Goal: Task Accomplishment & Management: Use online tool/utility

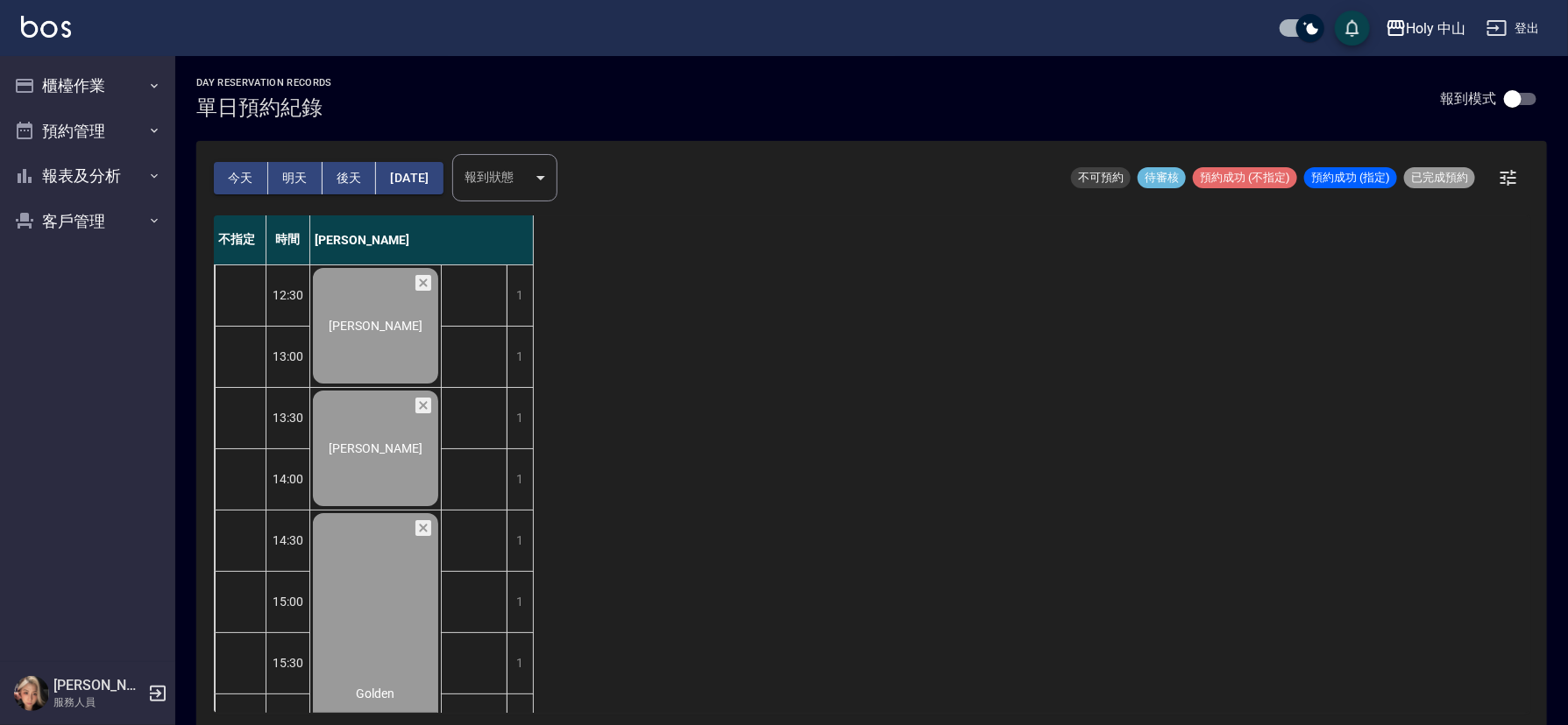
scroll to position [525, 0]
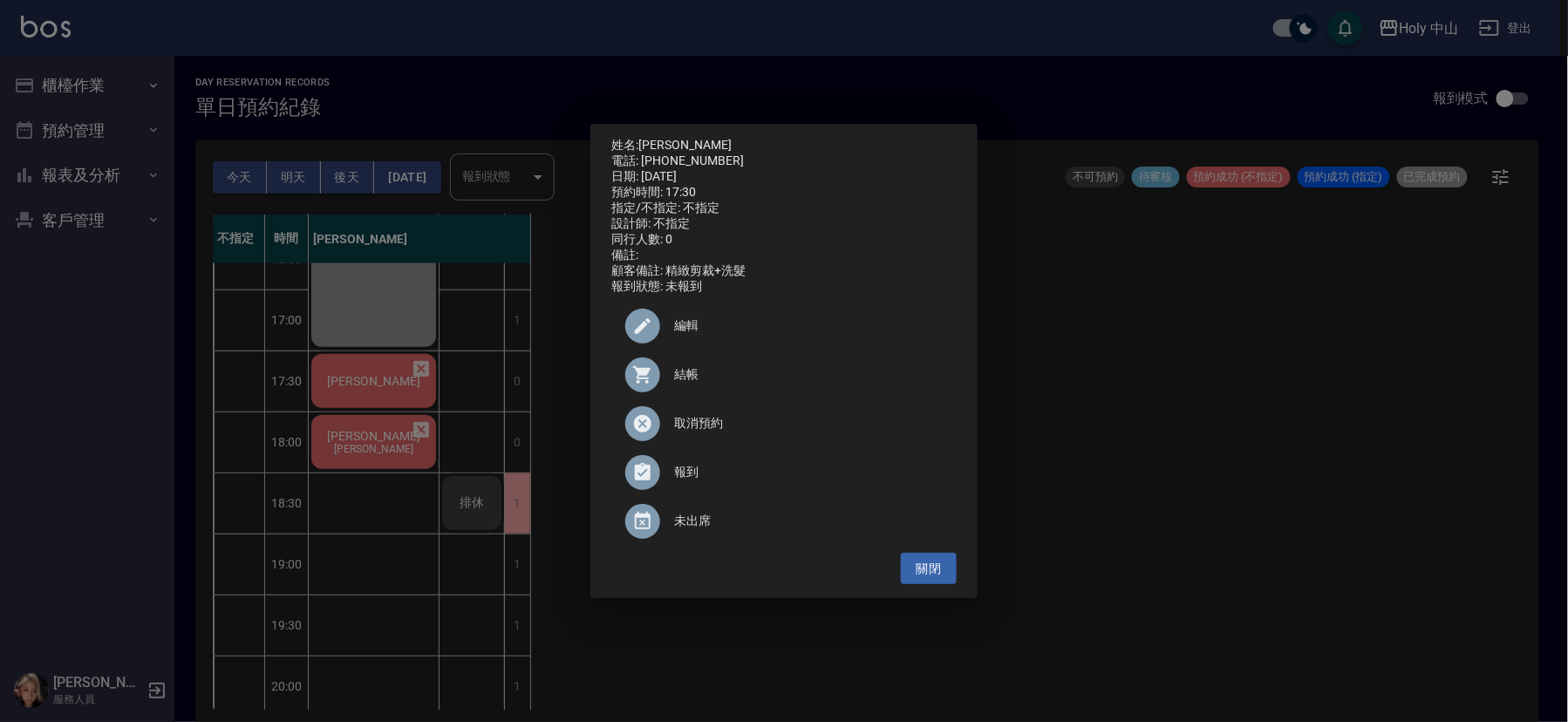
click at [674, 380] on span "結帳" at bounding box center [809, 375] width 269 height 19
click at [1337, 430] on div "姓名: [PERSON_NAME] 電話: [PHONE_NUMBER] 日期: [DATE] 預約時間: 17:30 指定/不指定: 不指定 設計師: 不指…" at bounding box center [784, 361] width 1568 height 722
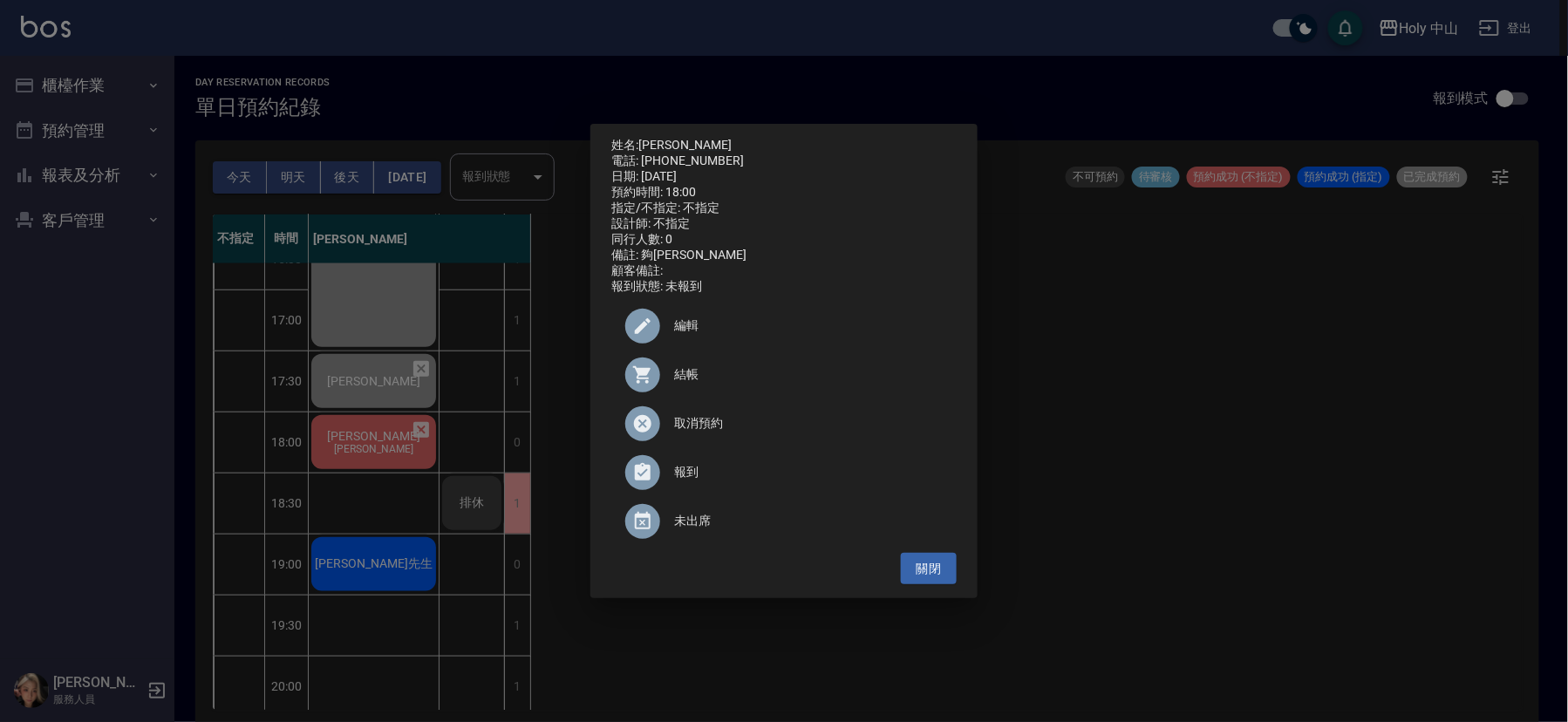
click at [1255, 489] on div "姓名: [PERSON_NAME]先生 電話: [PHONE_NUMBER] 日期: [DATE] 預約時間: 18:00 指定/不指定: 不指定 設計師: …" at bounding box center [784, 361] width 1568 height 722
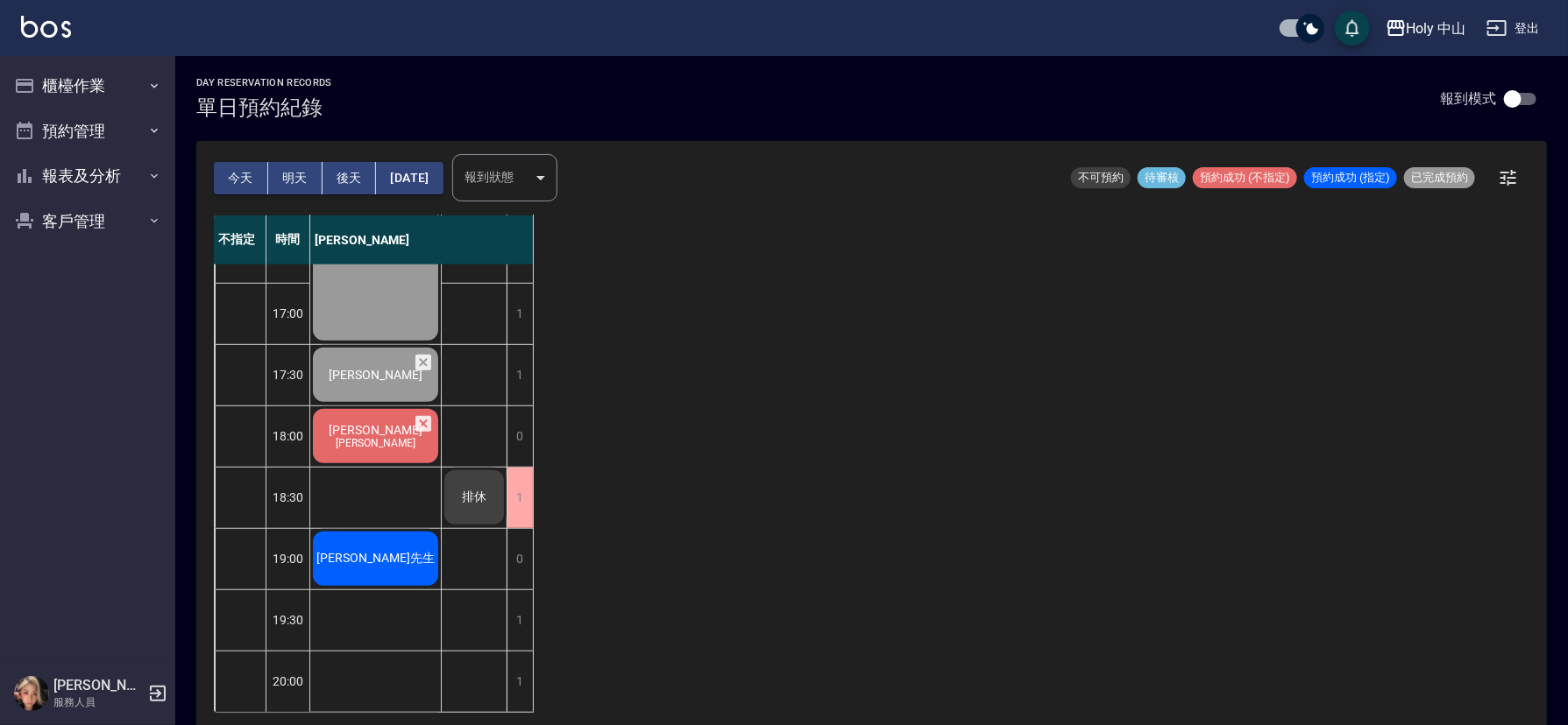
scroll to position [4, 0]
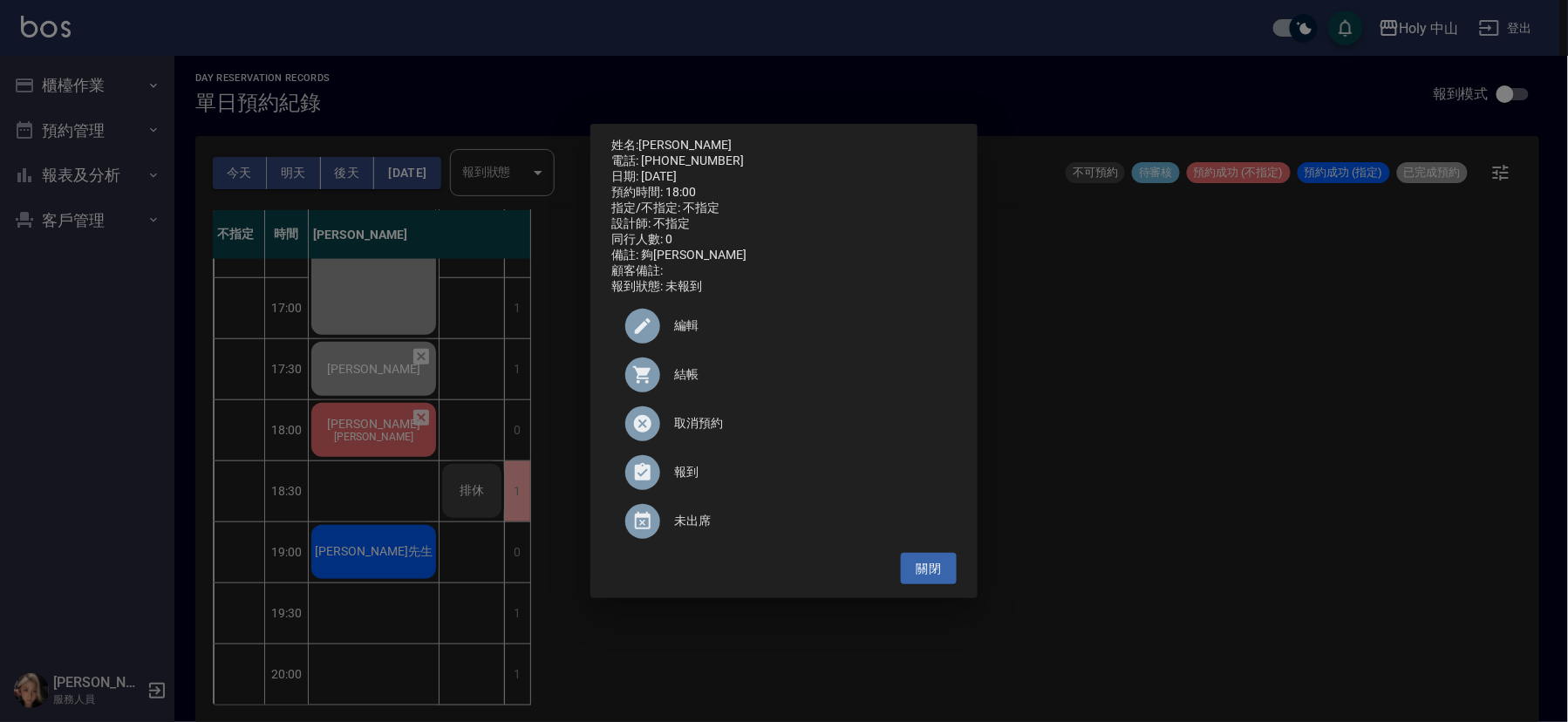
click at [517, 611] on div "姓名: [PERSON_NAME]先生 電話: [PHONE_NUMBER] 日期: [DATE] 預約時間: 18:00 指定/不指定: 不指定 設計師: …" at bounding box center [784, 361] width 1568 height 722
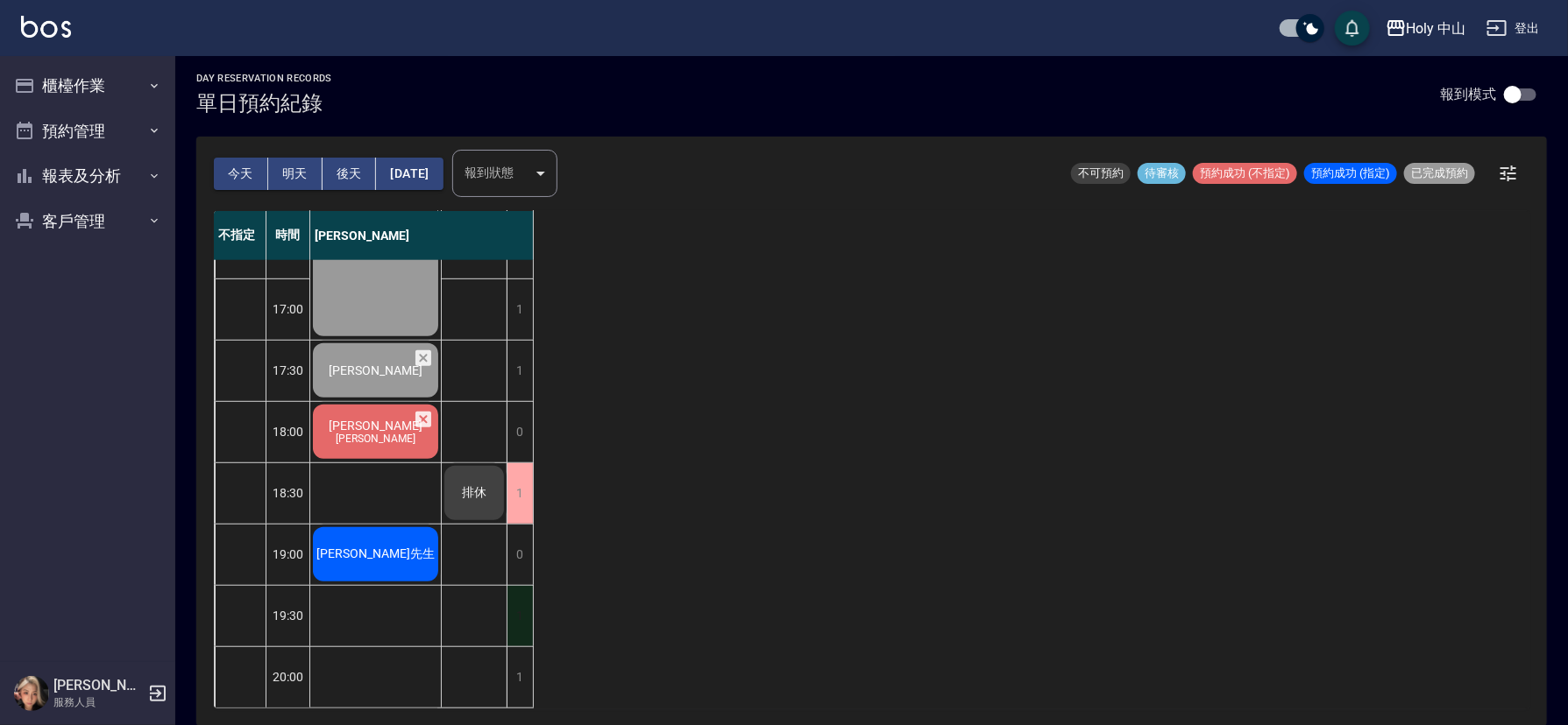
click at [519, 602] on div "1" at bounding box center [520, 616] width 26 height 61
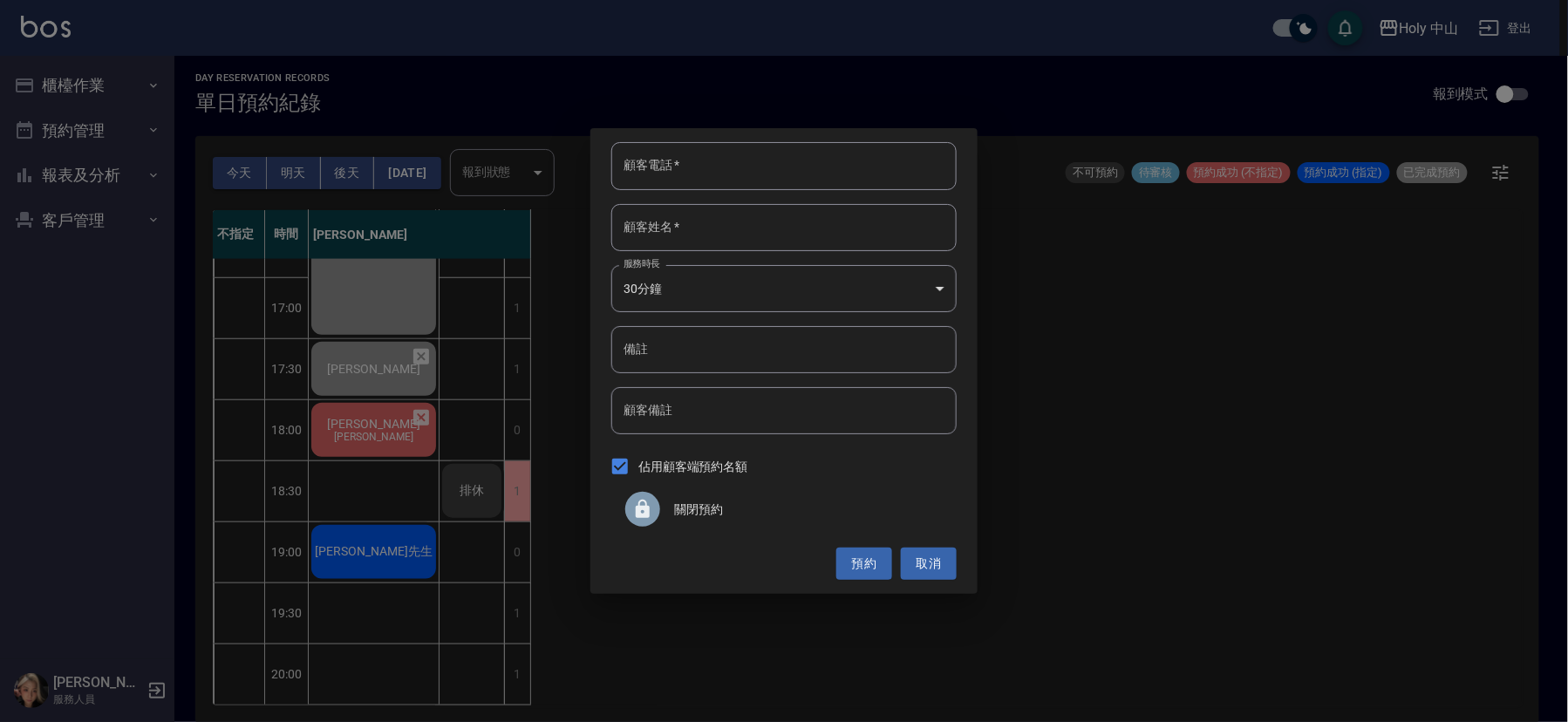
click at [706, 511] on span "關閉預約" at bounding box center [809, 509] width 269 height 19
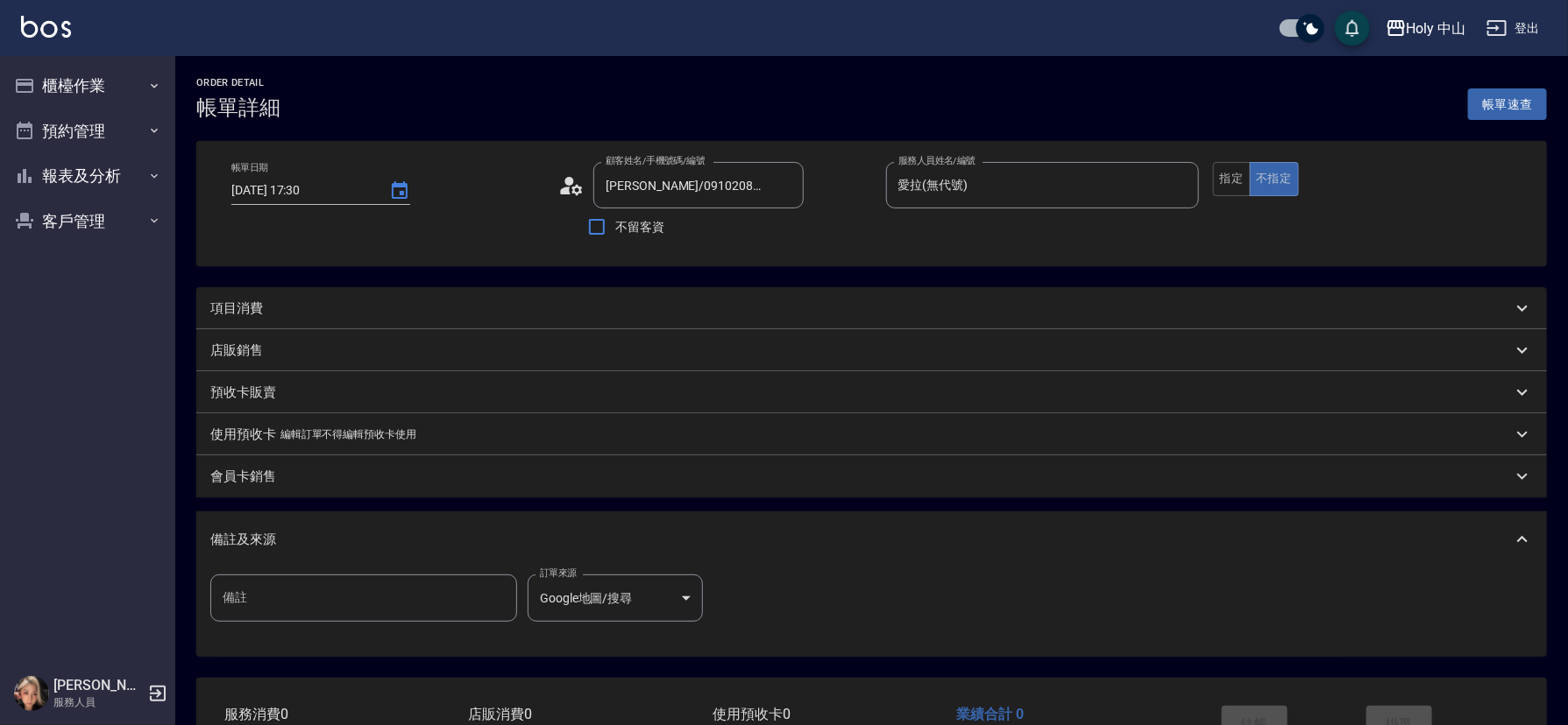
click at [721, 316] on div "項目消費" at bounding box center [862, 309] width 1302 height 19
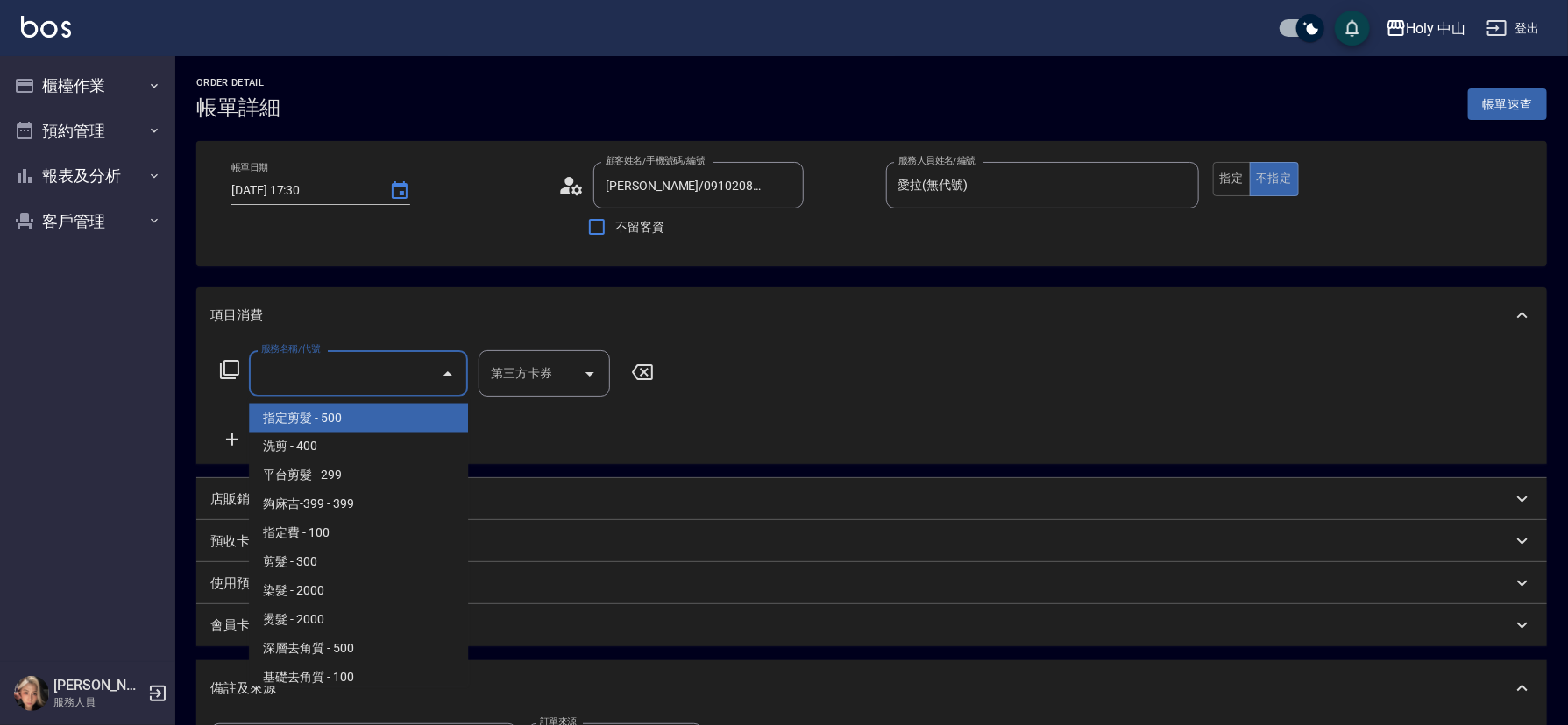
click at [363, 374] on input "服務名稱/代號" at bounding box center [345, 373] width 177 height 31
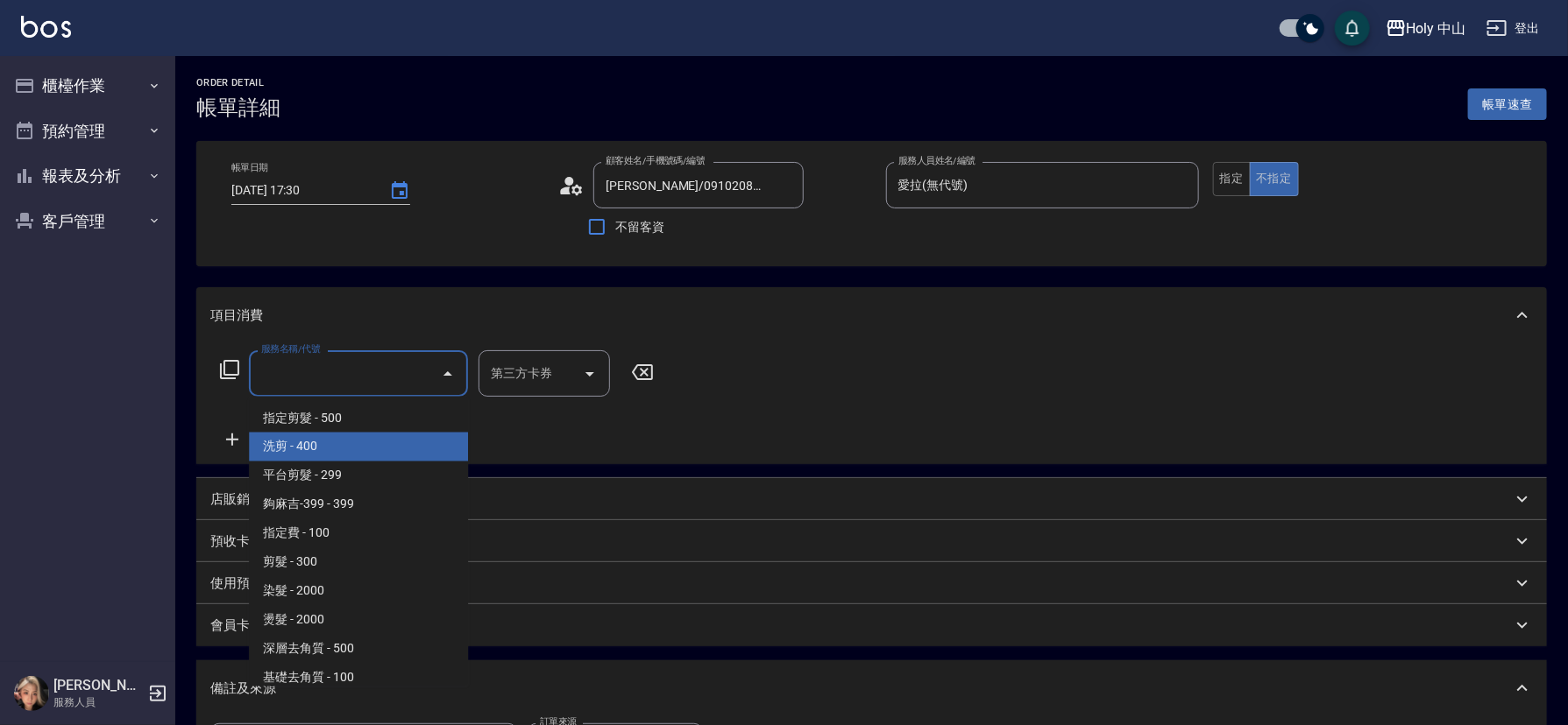
click at [342, 444] on span "洗剪 - 400" at bounding box center [359, 447] width 220 height 29
type input "洗剪(3)"
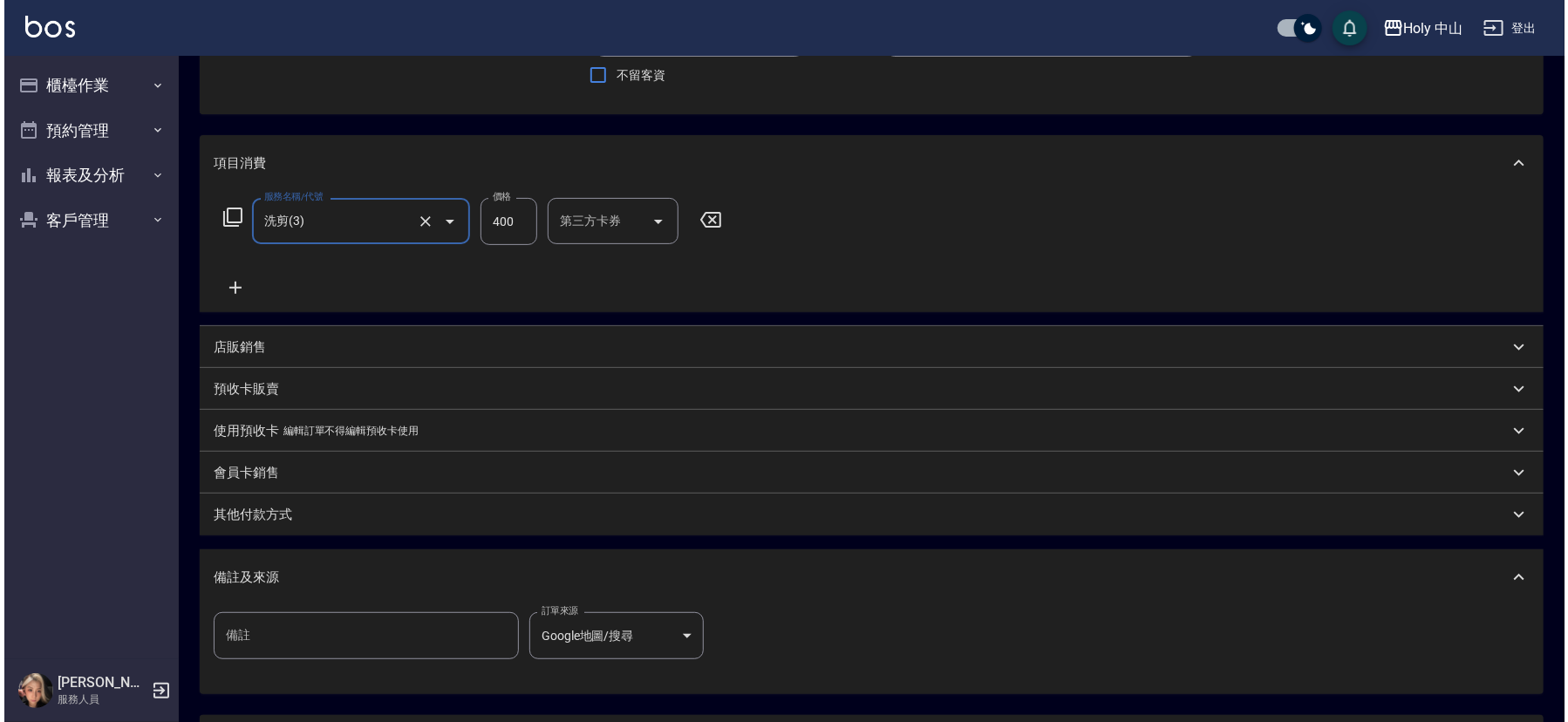
scroll to position [310, 0]
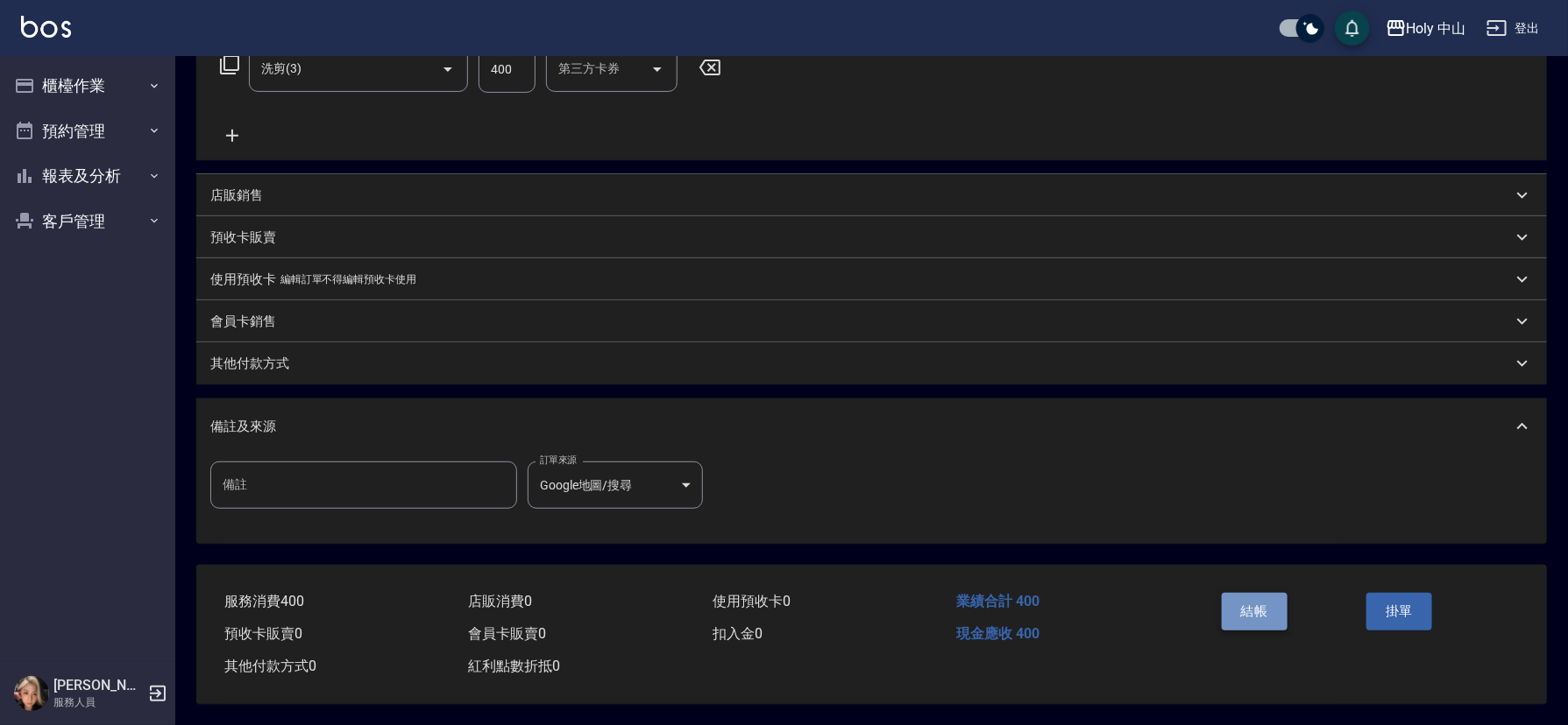
click at [1259, 600] on button "結帳" at bounding box center [1255, 611] width 66 height 37
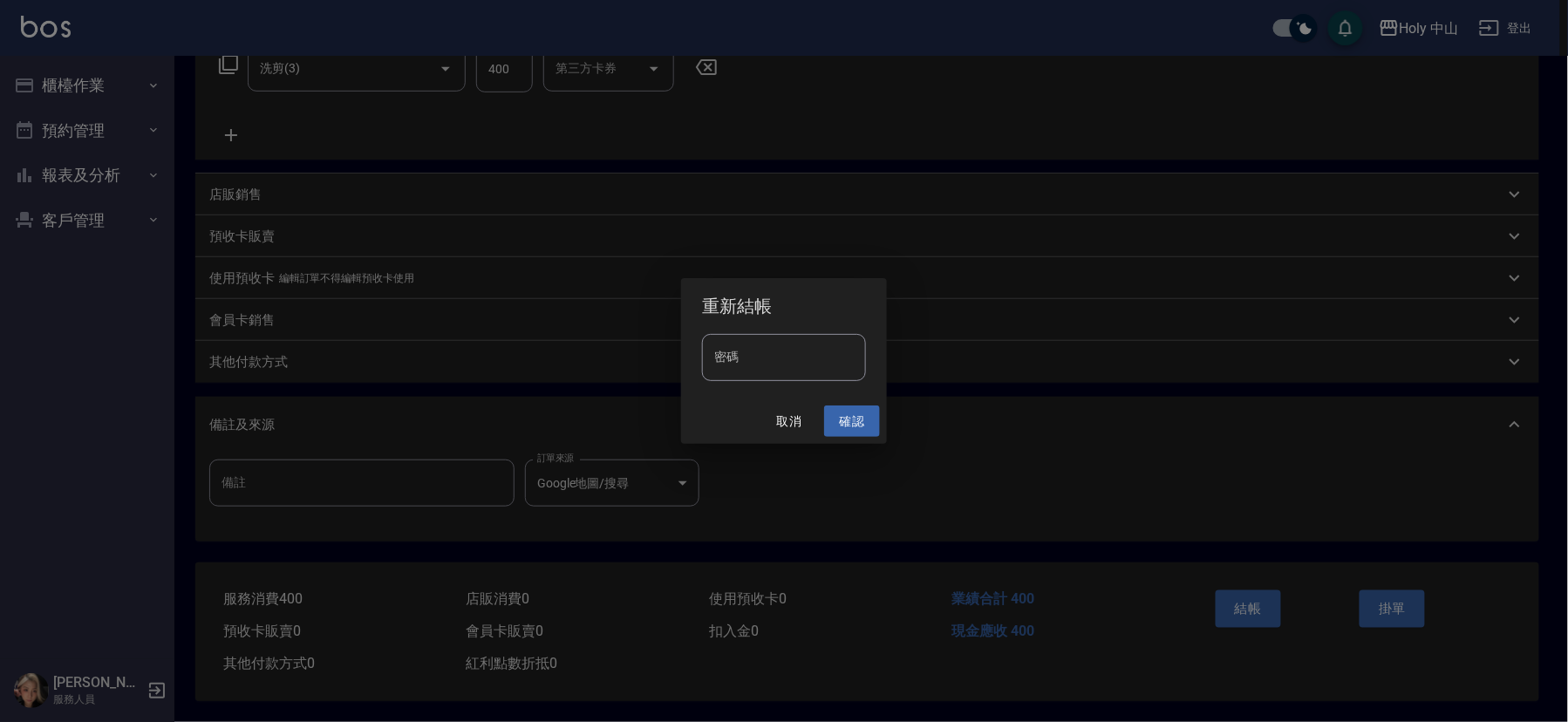
click at [850, 416] on button "確認" at bounding box center [852, 421] width 55 height 33
